Goal: Information Seeking & Learning: Learn about a topic

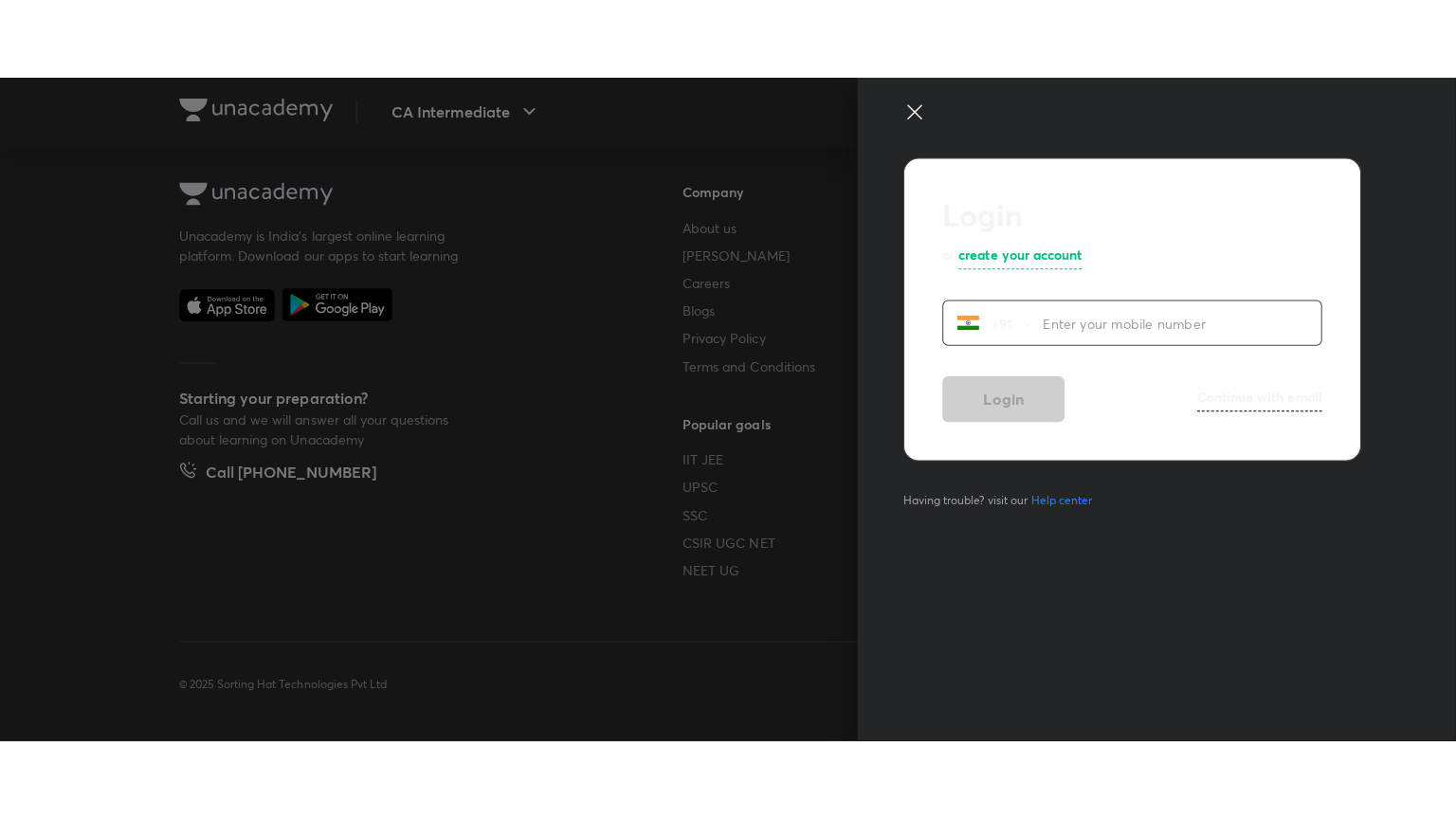
scroll to position [999, 0]
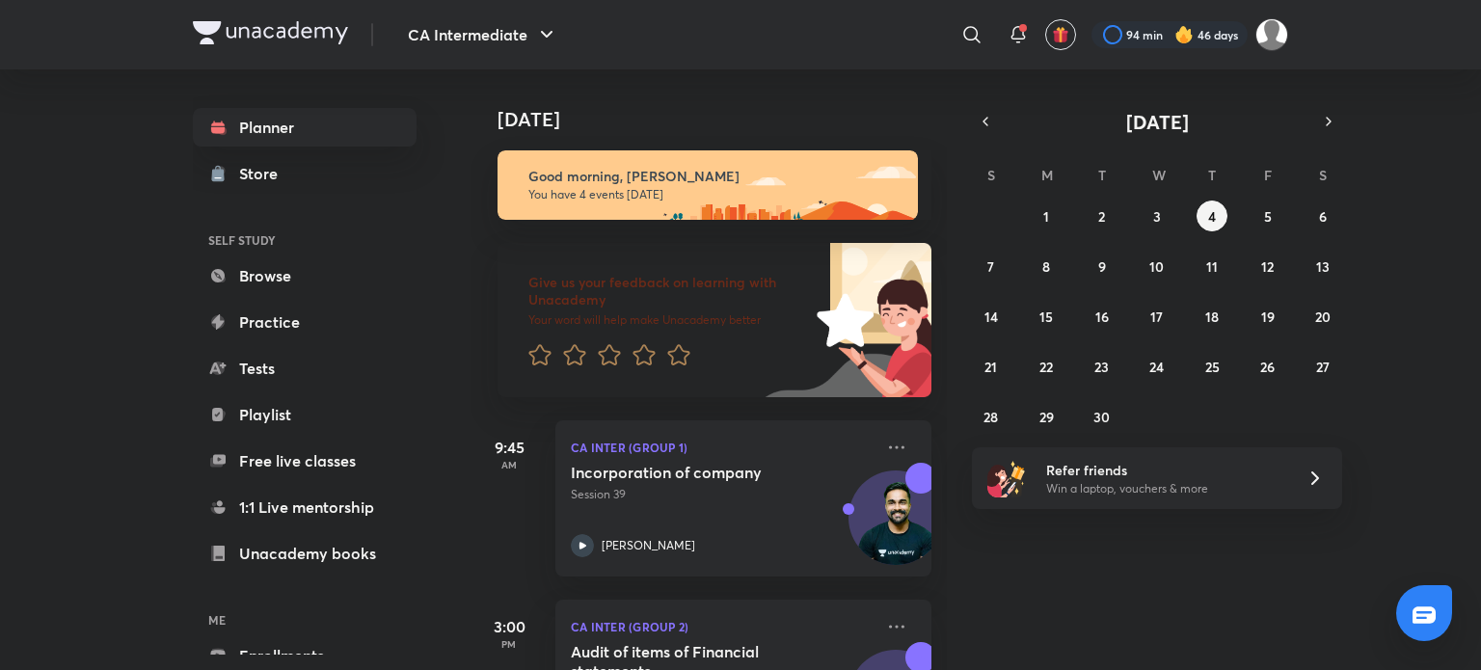
click at [267, 22] on img at bounding box center [270, 32] width 155 height 23
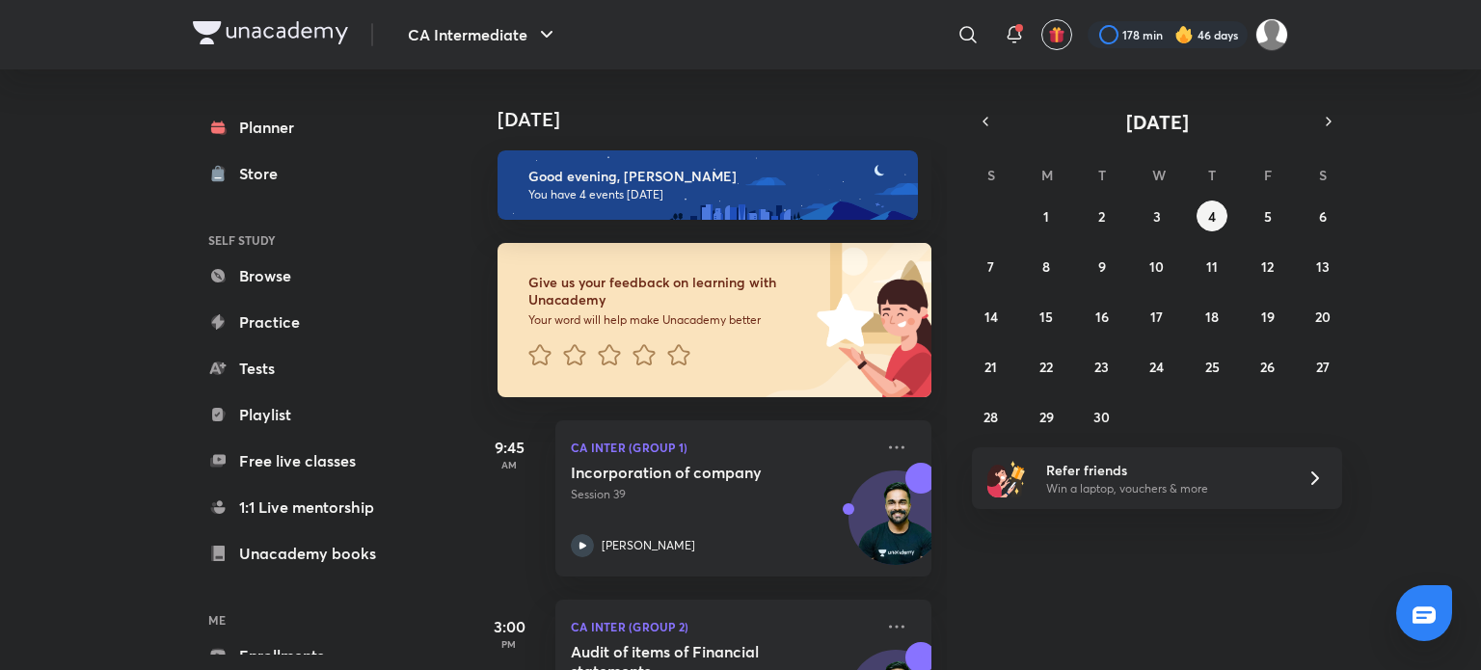
scroll to position [422, 0]
